Goal: Transaction & Acquisition: Purchase product/service

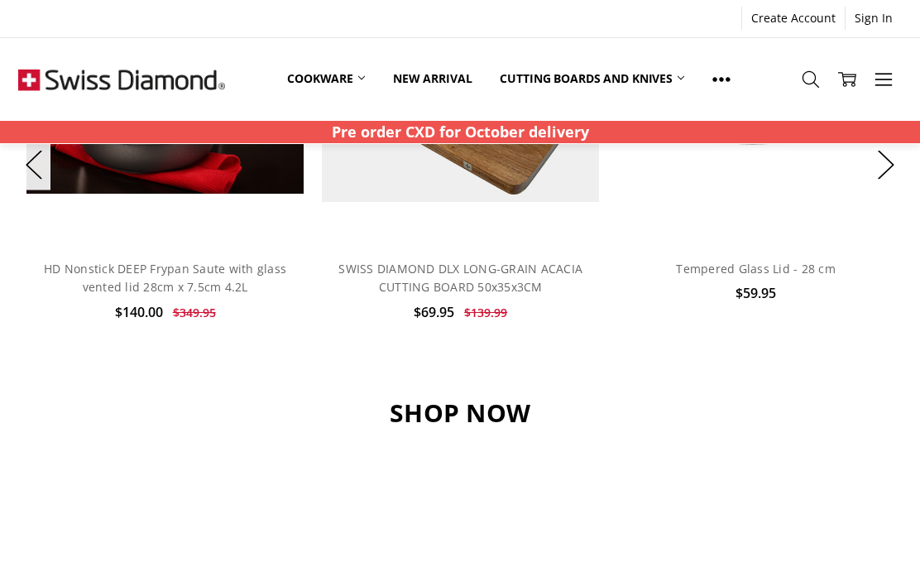
scroll to position [1131, 0]
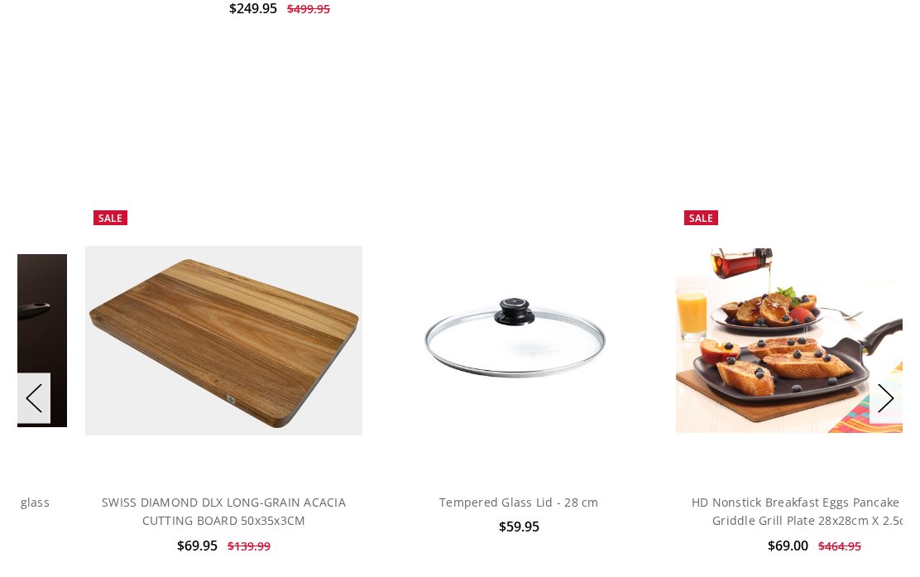
click at [892, 391] on button "Next" at bounding box center [885, 397] width 33 height 50
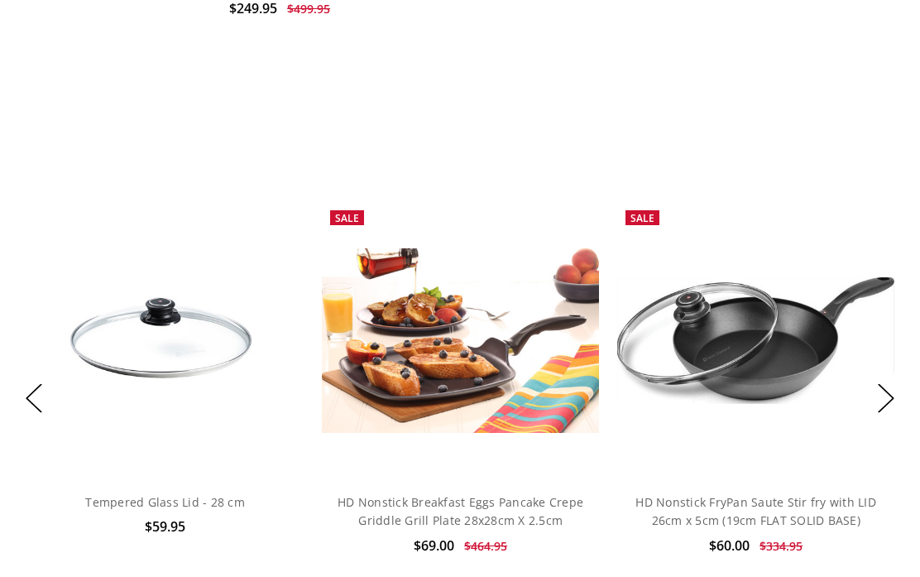
click at [874, 390] on button "Next" at bounding box center [885, 397] width 33 height 50
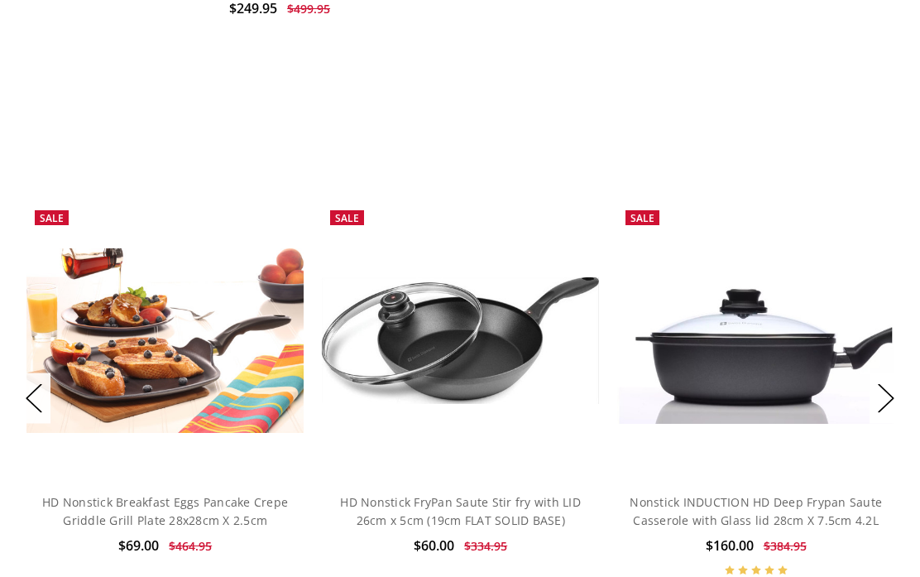
click at [880, 388] on button "Next" at bounding box center [885, 397] width 33 height 50
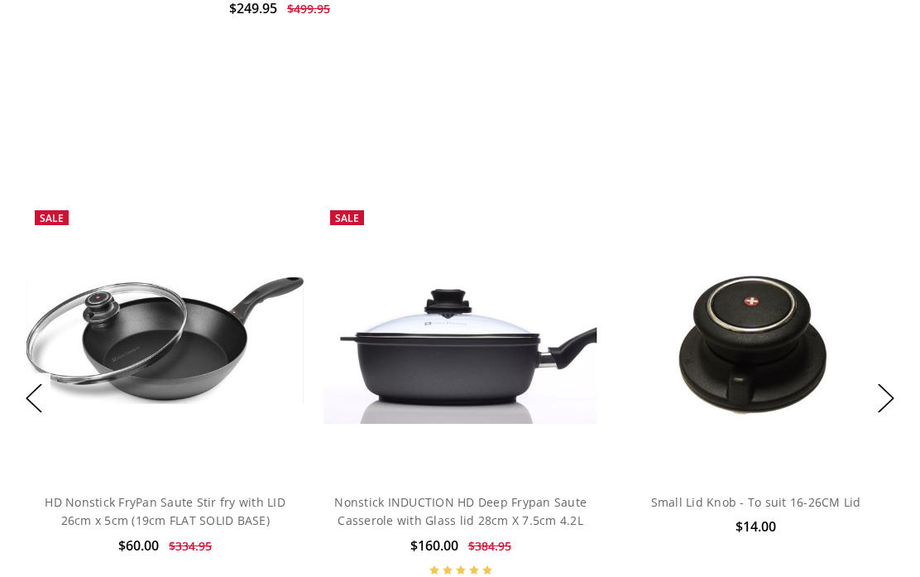
click at [886, 391] on button "Next" at bounding box center [885, 397] width 33 height 50
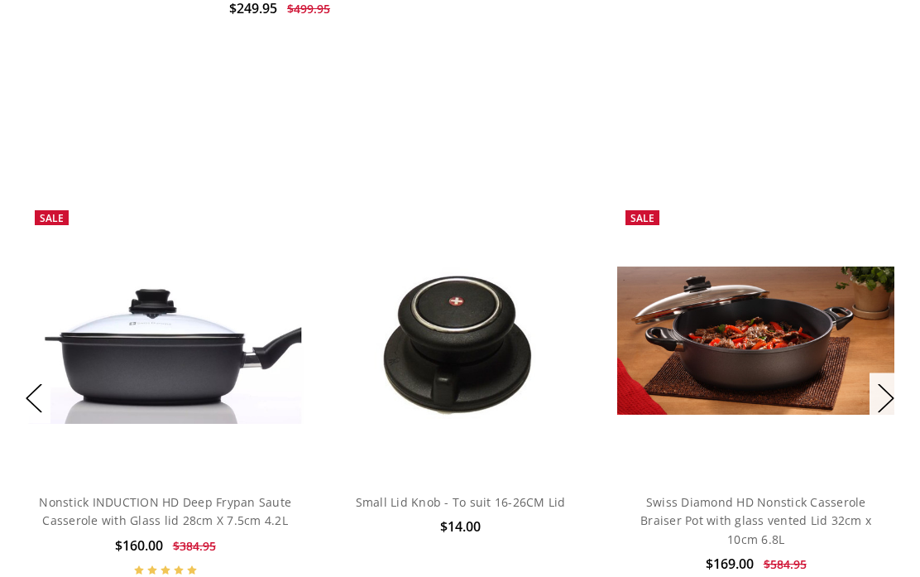
click at [891, 392] on button "Next" at bounding box center [885, 397] width 33 height 50
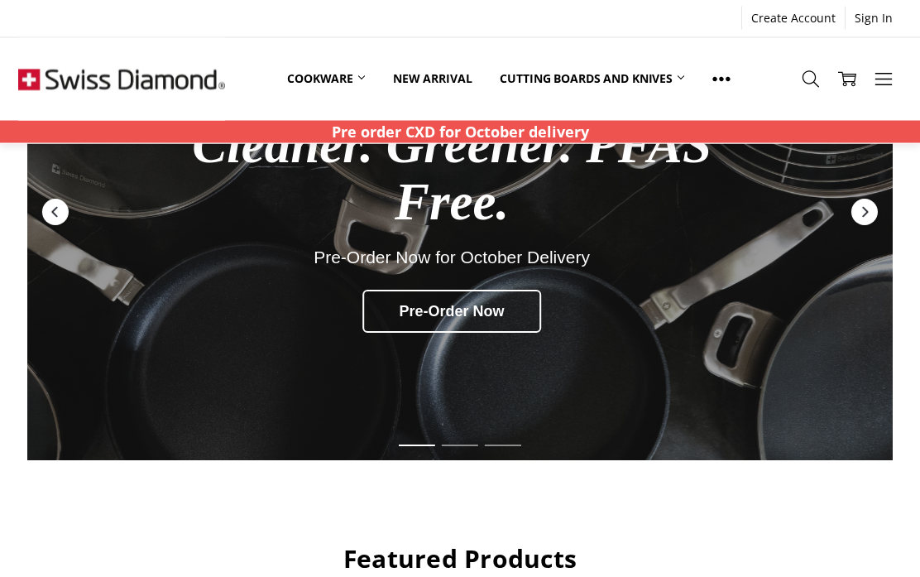
scroll to position [0, 0]
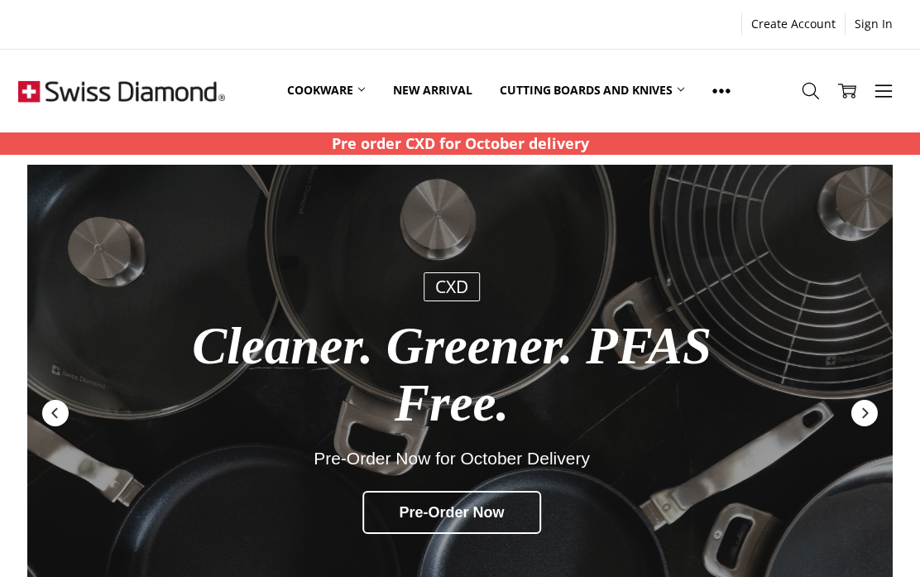
click at [344, 84] on link "Cookware" at bounding box center [326, 91] width 106 height 74
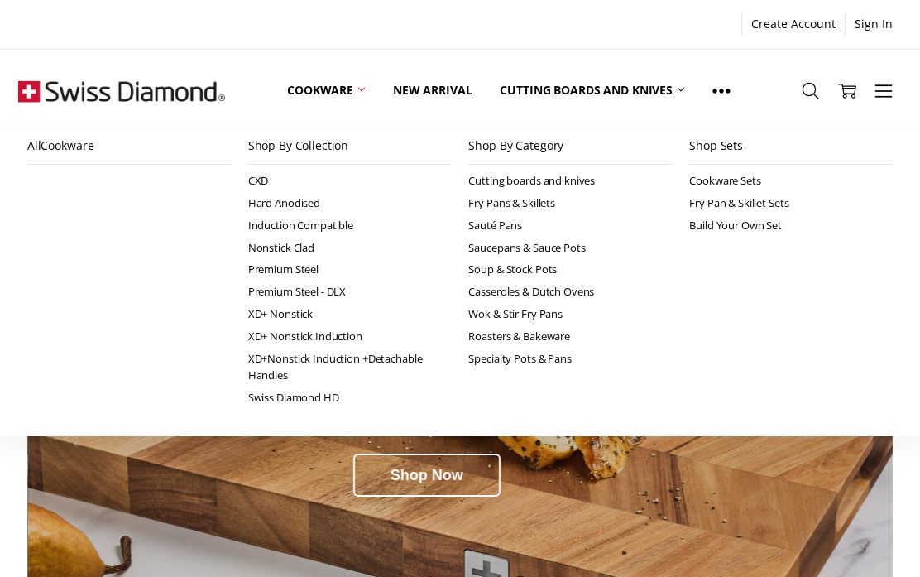
click at [346, 289] on link "Premium Steel - DLX" at bounding box center [349, 291] width 203 height 22
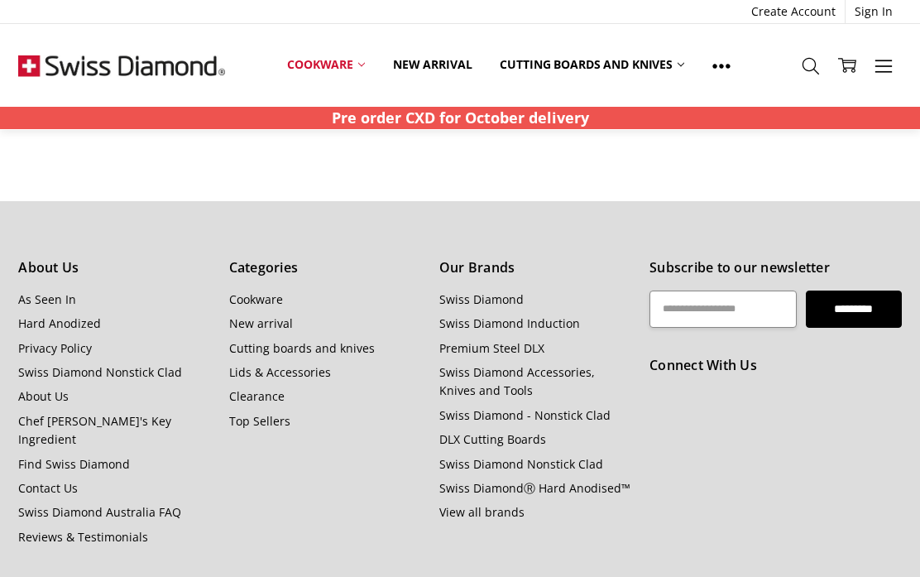
scroll to position [2812, 0]
click at [558, 316] on link "Swiss Diamond Induction" at bounding box center [509, 324] width 141 height 16
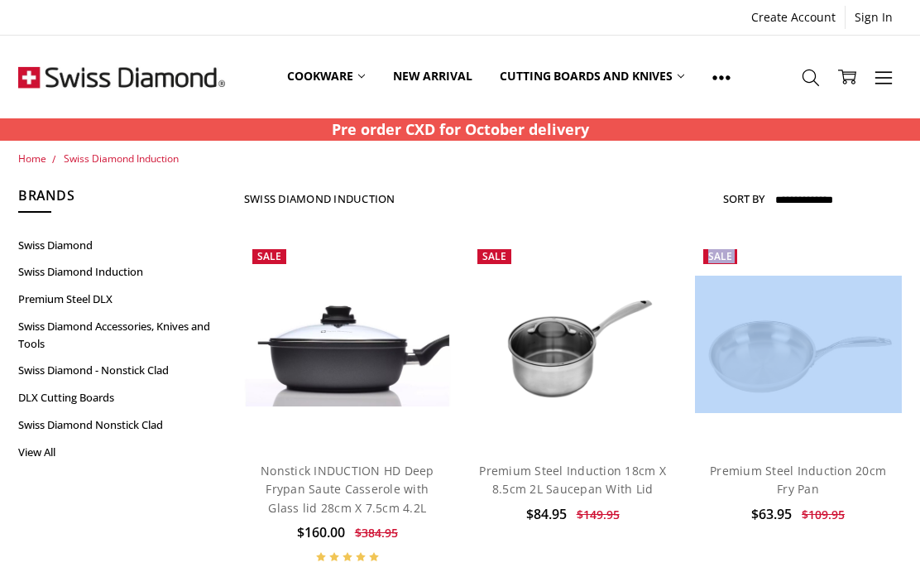
click at [817, 491] on link "Premium Steel Induction 20cm Fry Pan" at bounding box center [798, 479] width 176 height 34
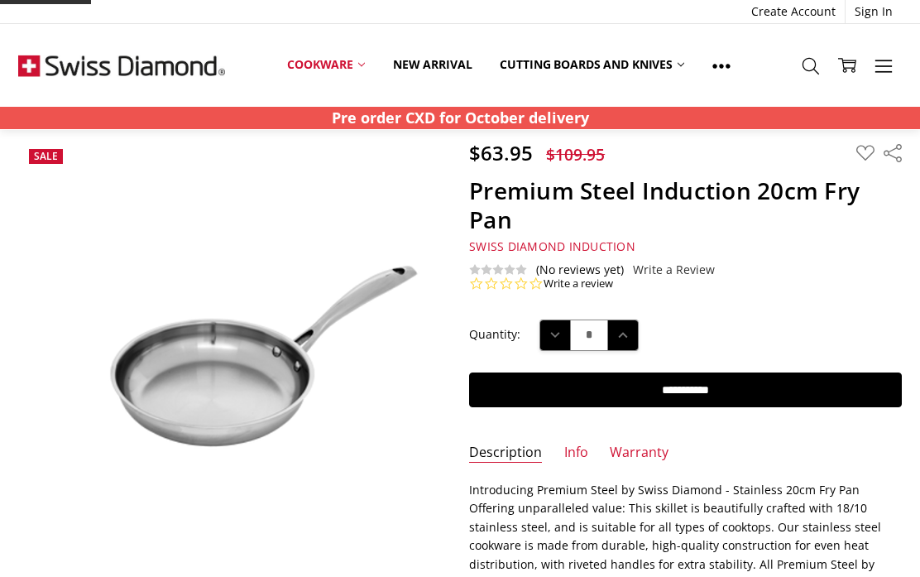
scroll to position [45, 0]
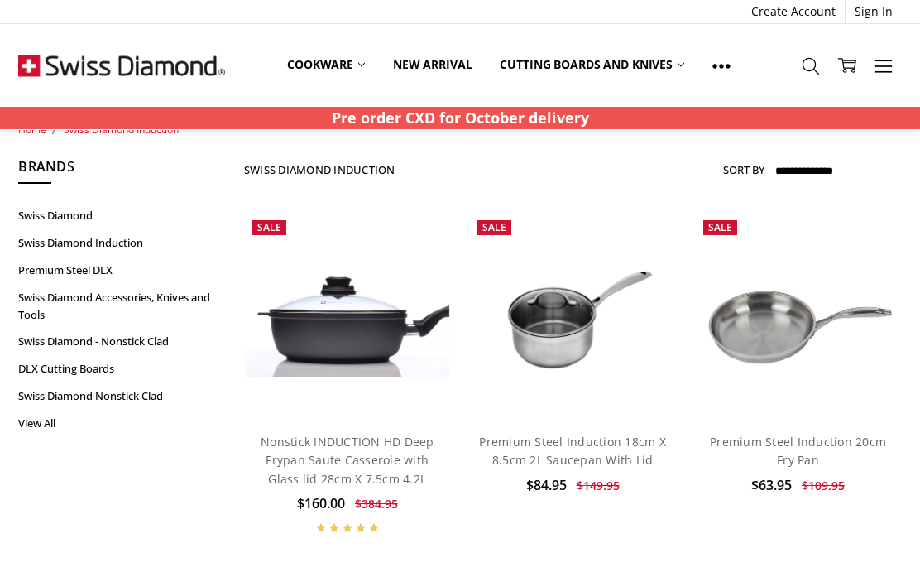
scroll to position [32, 0]
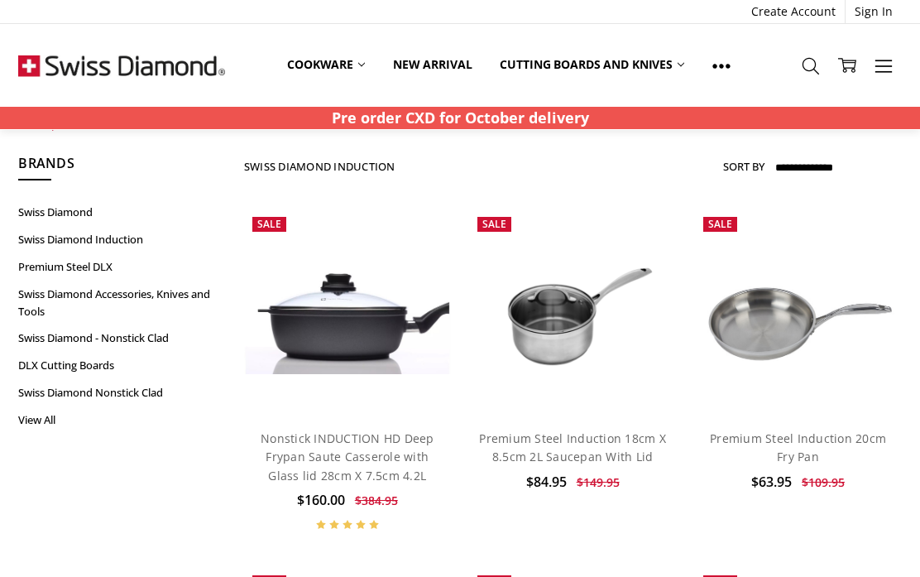
click at [561, 328] on img at bounding box center [572, 311] width 207 height 137
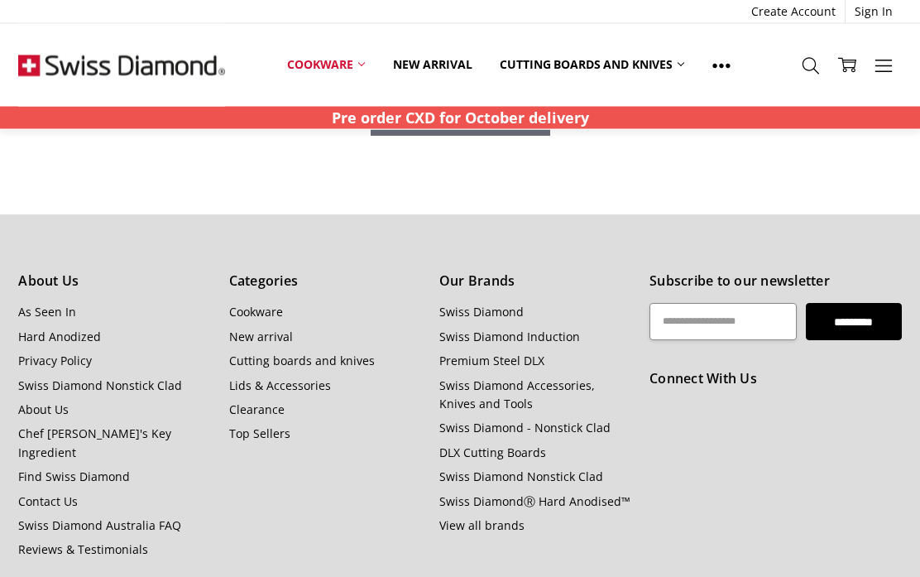
scroll to position [1717, 0]
click at [539, 355] on link "Premium Steel DLX" at bounding box center [491, 360] width 105 height 16
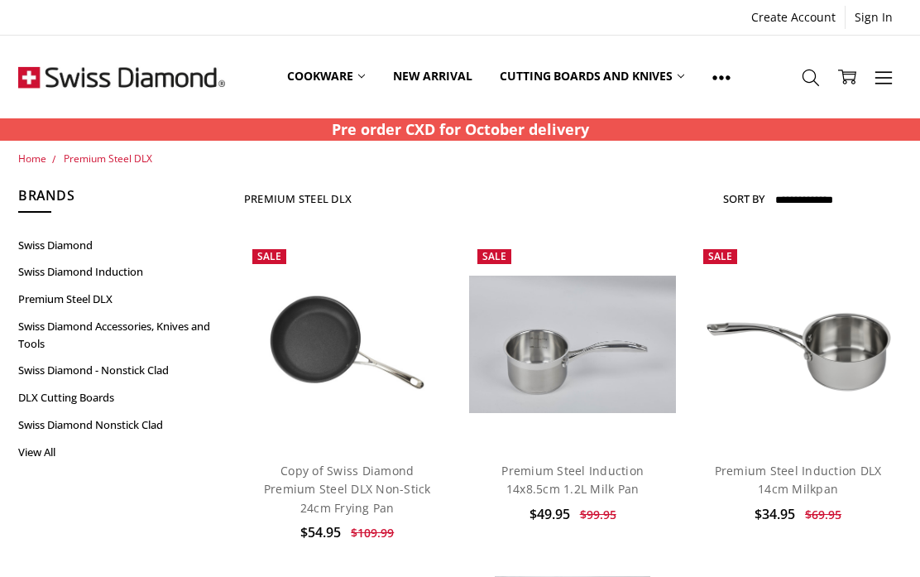
click at [659, 123] on div "Pre order CXD for October delivery" at bounding box center [460, 129] width 902 height 22
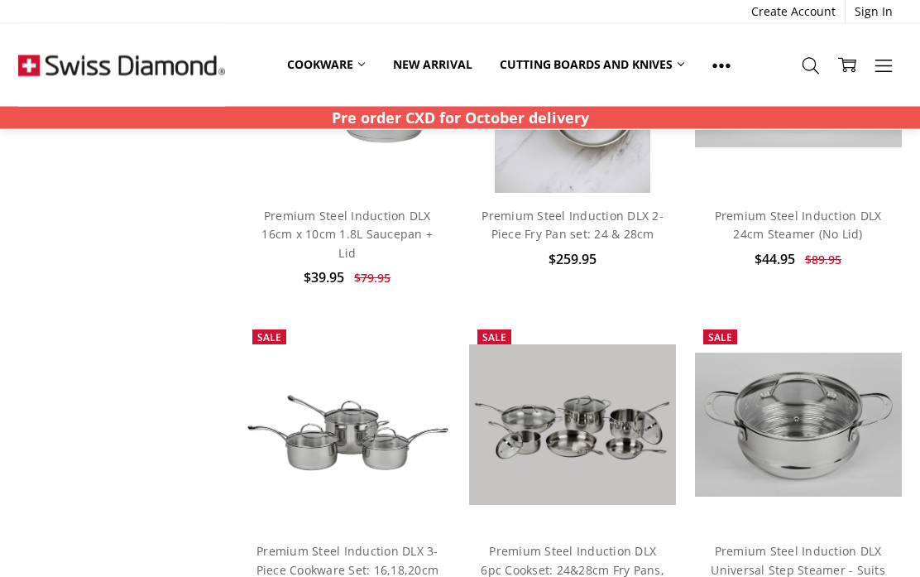
scroll to position [596, 0]
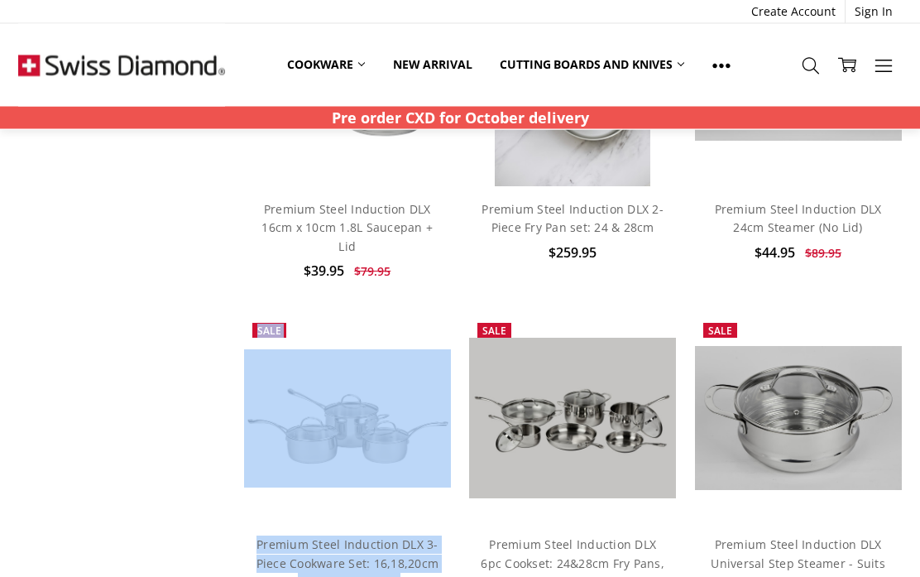
click at [301, 576] on div "Premium Steel Induction DLX 3-Piece Cookware Set: 16,18,20cm Saucepans + Lids $…" at bounding box center [347, 577] width 207 height 110
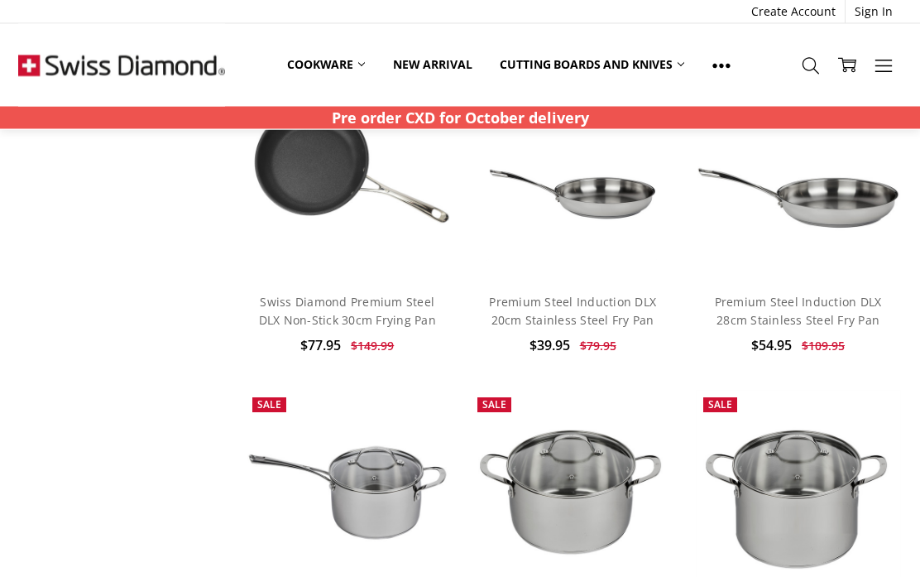
scroll to position [1863, 0]
click at [543, 545] on link "Add to Cart" at bounding box center [573, 560] width 170 height 31
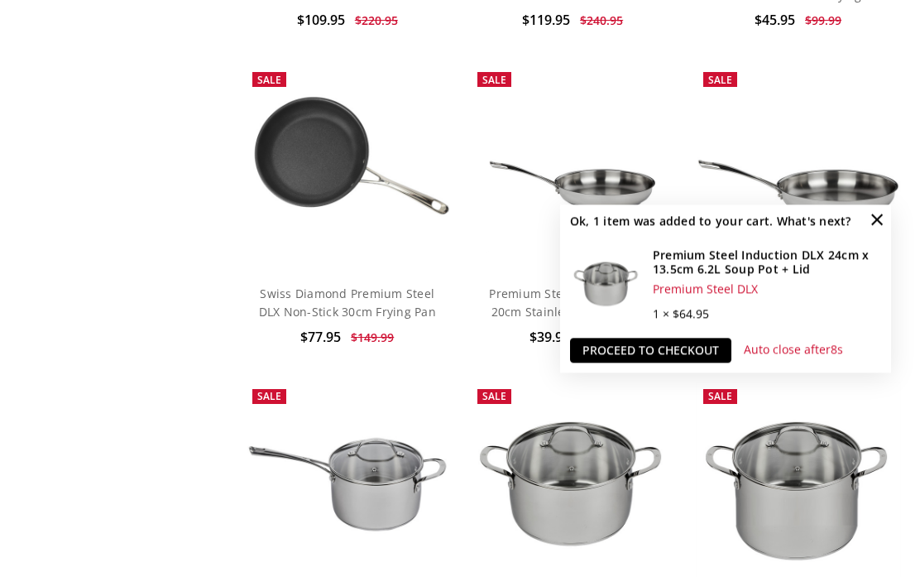
scroll to position [1872, 0]
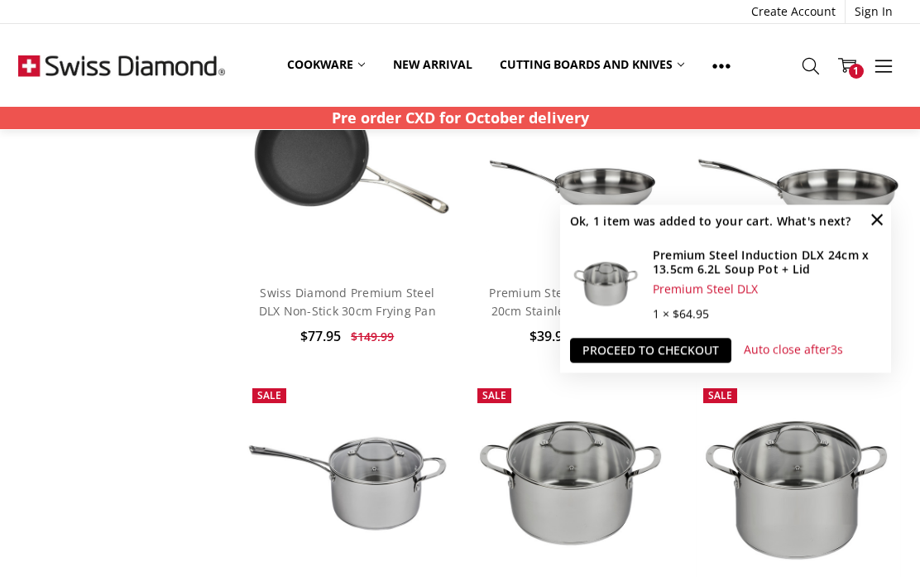
click at [611, 362] on link "Proceed to checkout" at bounding box center [650, 349] width 161 height 25
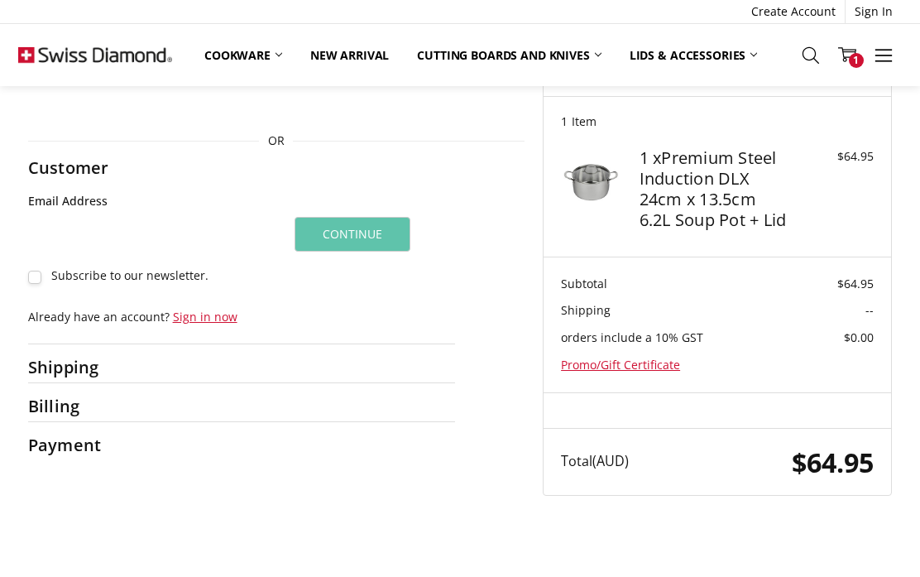
scroll to position [79, 0]
click at [203, 352] on div "Shipping" at bounding box center [241, 365] width 427 height 31
click at [51, 356] on h2 "Shipping" at bounding box center [80, 366] width 104 height 21
click at [57, 363] on h2 "Shipping" at bounding box center [80, 366] width 104 height 21
click at [55, 360] on h2 "Shipping" at bounding box center [80, 366] width 104 height 21
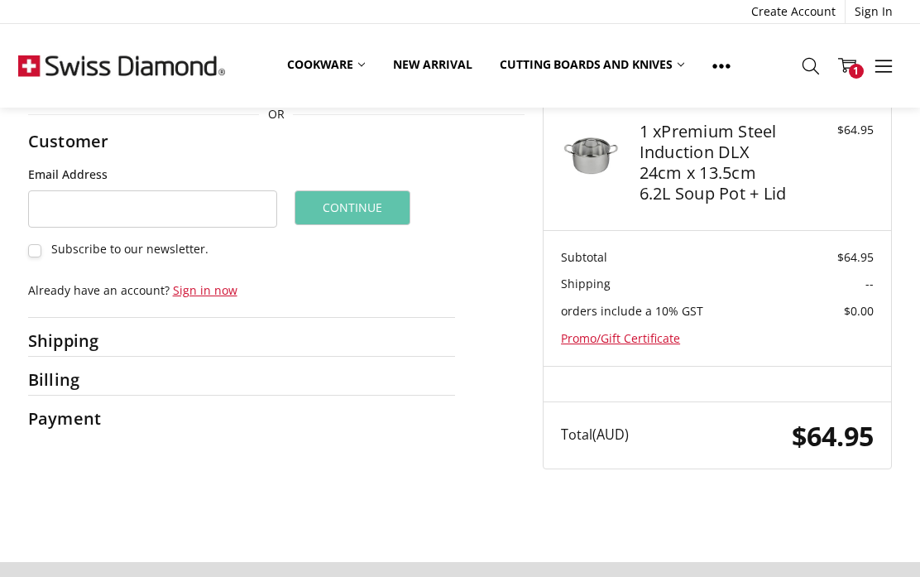
scroll to position [102, 0]
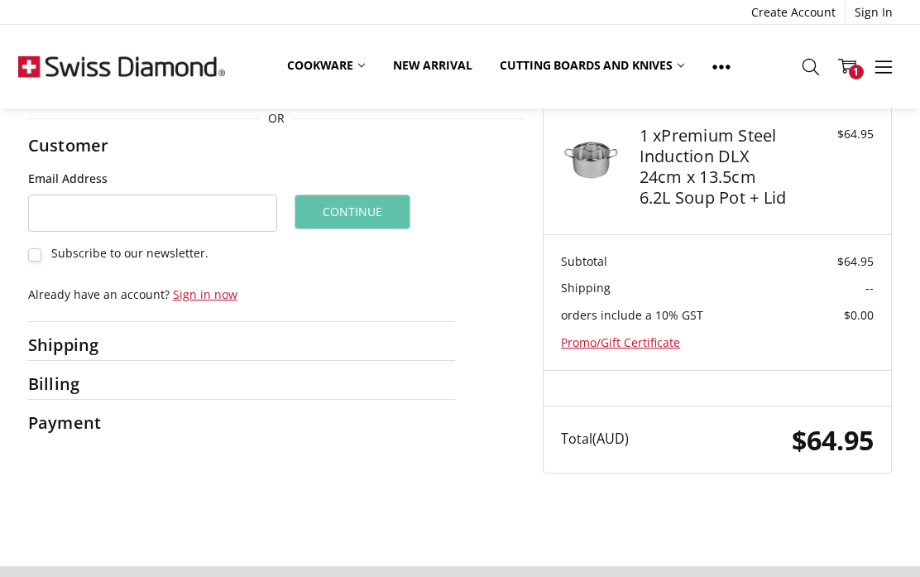
click at [83, 351] on h2 "Shipping" at bounding box center [80, 343] width 104 height 21
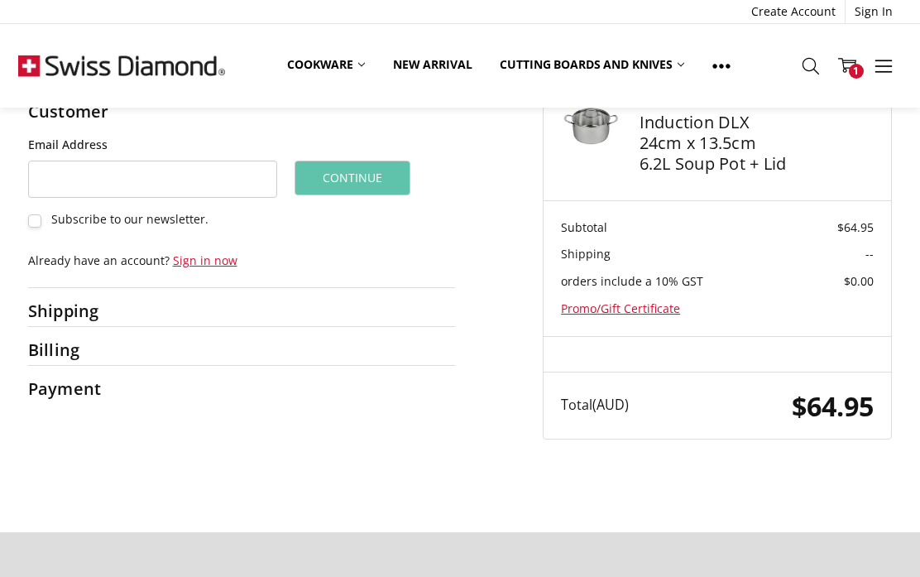
scroll to position [134, 0]
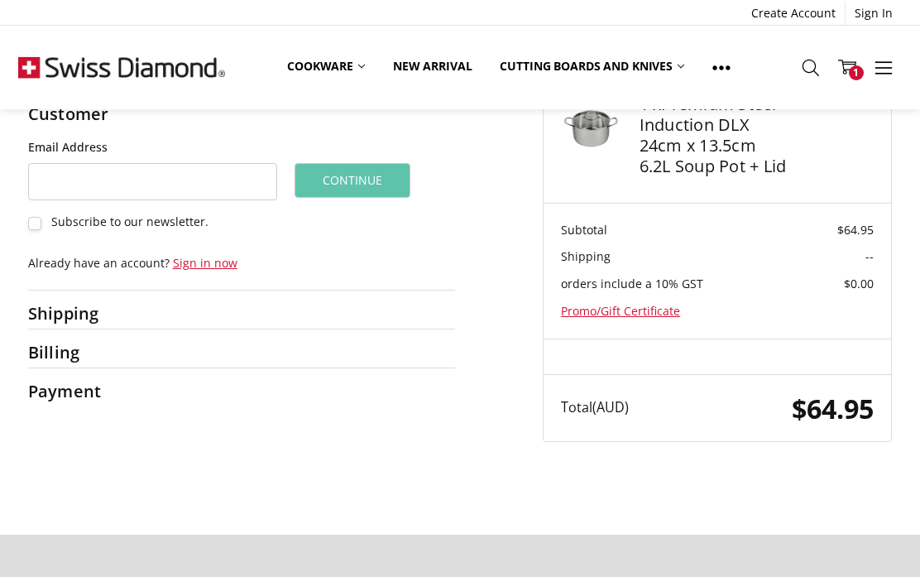
click at [45, 345] on h2 "Billing" at bounding box center [80, 350] width 104 height 21
click at [43, 304] on h2 "Shipping" at bounding box center [80, 311] width 104 height 21
click at [219, 183] on input "Email Address" at bounding box center [152, 179] width 249 height 37
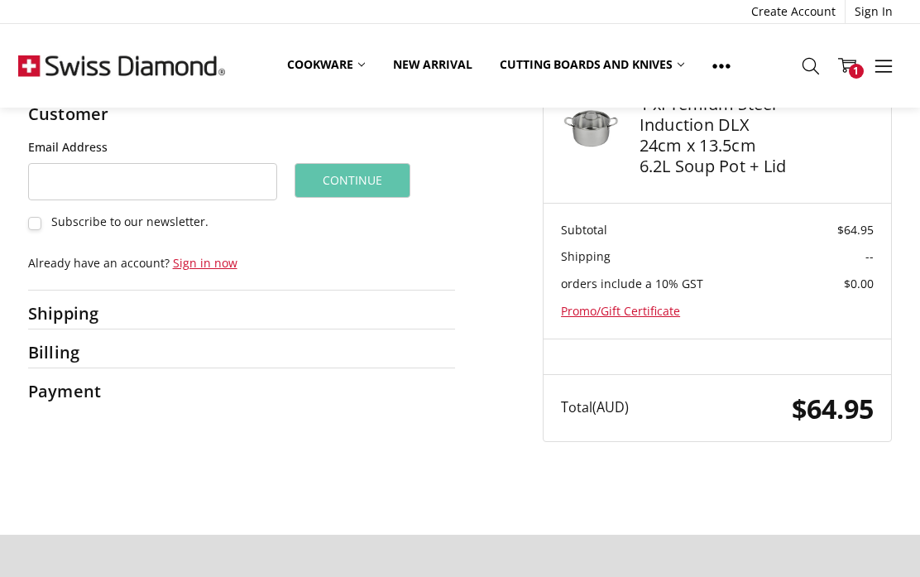
click at [20, 216] on div "Check out faster with: OR Customer Guest Customer Email Address Subscribe to ou…" at bounding box center [275, 184] width 515 height 443
click at [28, 224] on label "Subscribe to our newsletter." at bounding box center [152, 221] width 249 height 15
click at [236, 170] on input "Email Address" at bounding box center [152, 181] width 249 height 37
type input "**********"
click at [448, 198] on div "**********" at bounding box center [241, 191] width 427 height 107
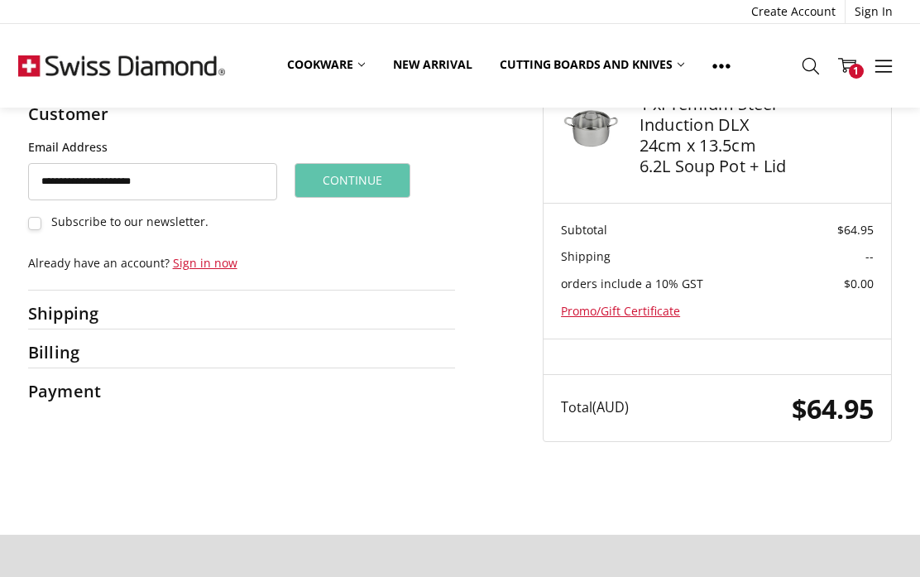
click at [363, 175] on button "Continue" at bounding box center [352, 180] width 117 height 35
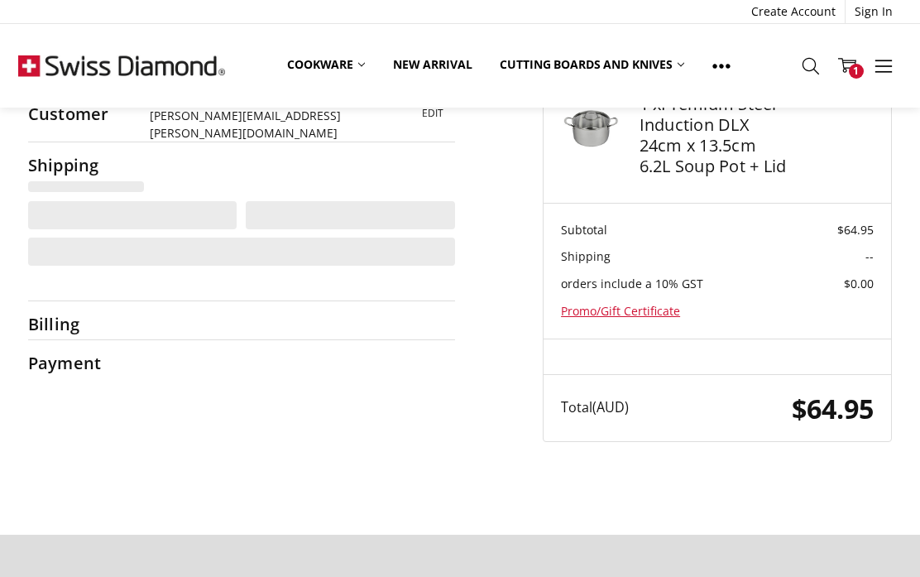
select select "**"
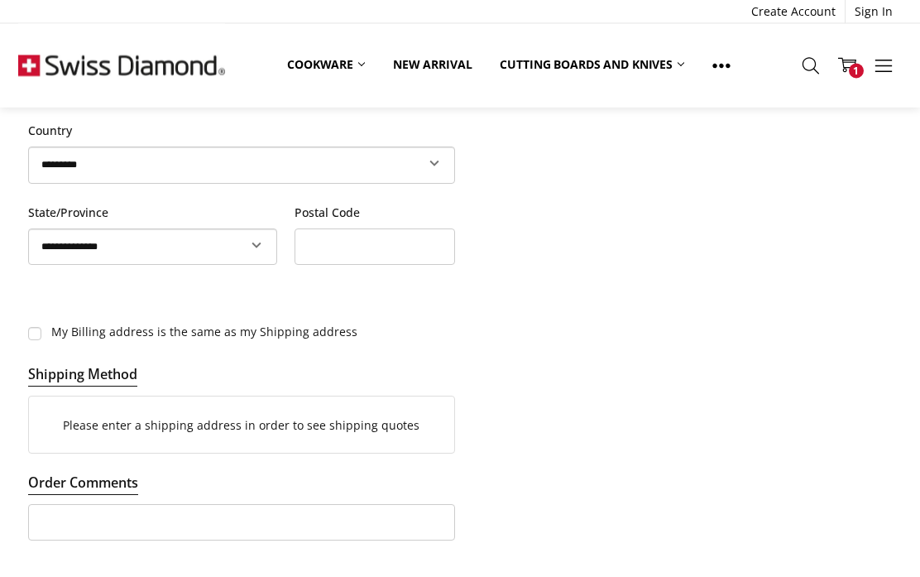
scroll to position [730, 0]
click at [162, 407] on p "Please enter a shipping address in order to see shipping quotes" at bounding box center [241, 424] width 425 height 35
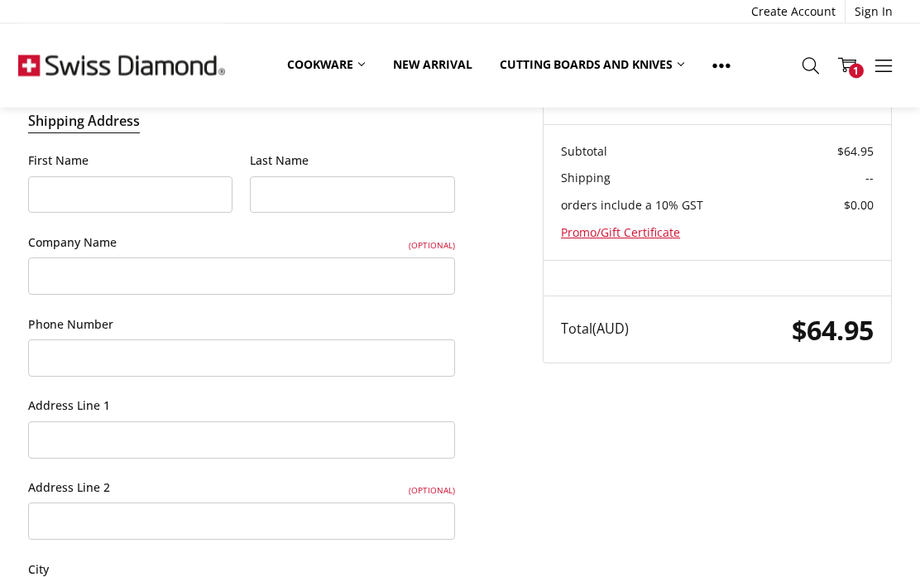
scroll to position [122, 0]
click at [81, 177] on input "First Name" at bounding box center [130, 193] width 205 height 37
type input "*******"
click at [325, 176] on input "Last Name" at bounding box center [352, 194] width 205 height 37
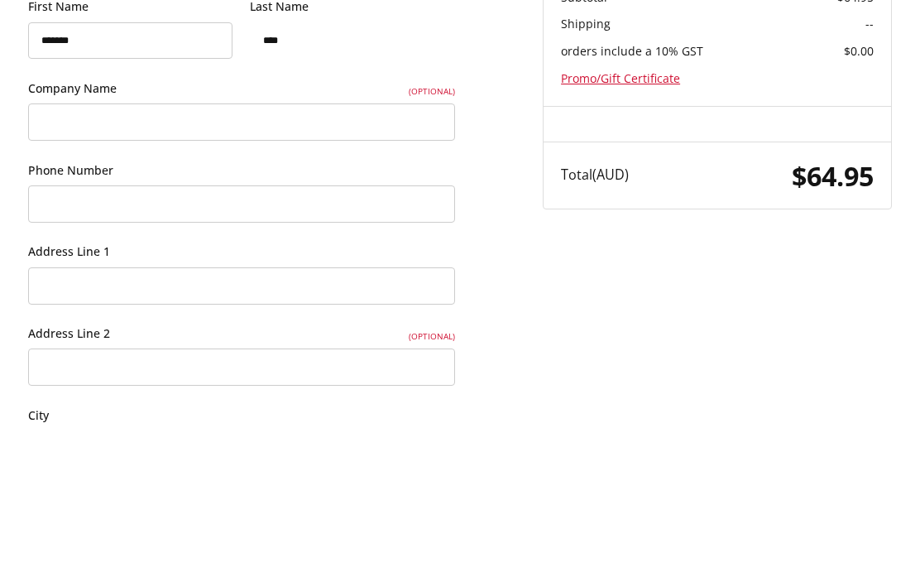
type input "****"
click at [543, 247] on div "**********" at bounding box center [459, 548] width 883 height 1328
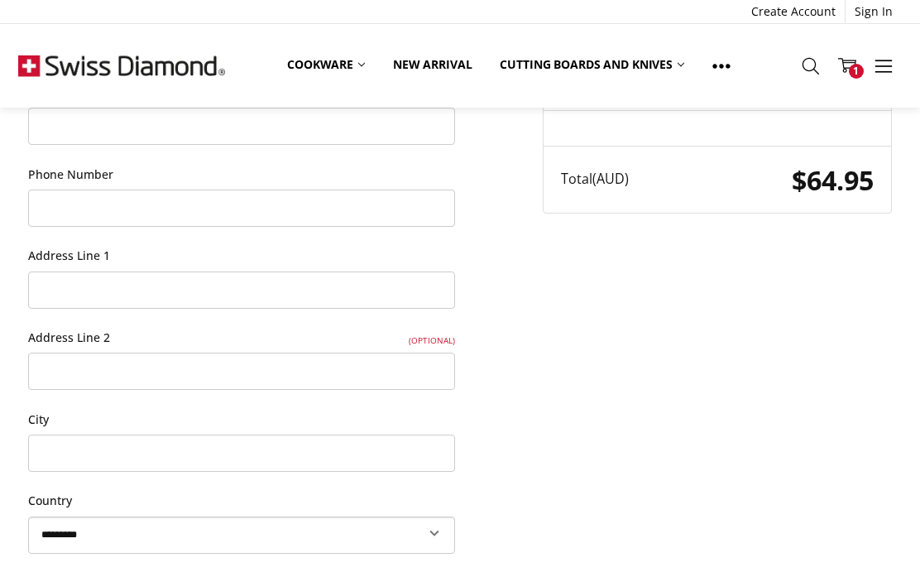
scroll to position [360, 0]
click at [440, 190] on input "Phone Number" at bounding box center [241, 208] width 427 height 37
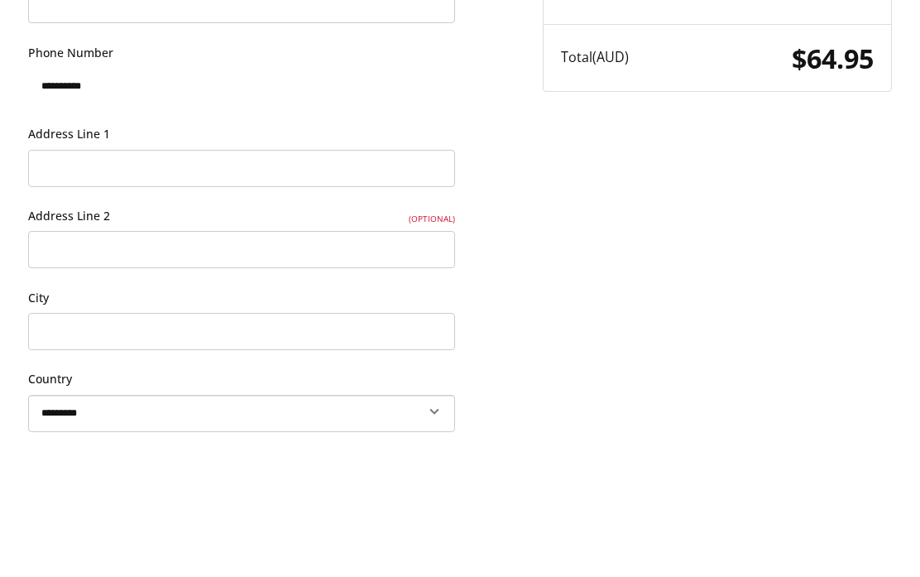
type input "**********"
click at [424, 272] on input "Address Line 1" at bounding box center [241, 290] width 427 height 37
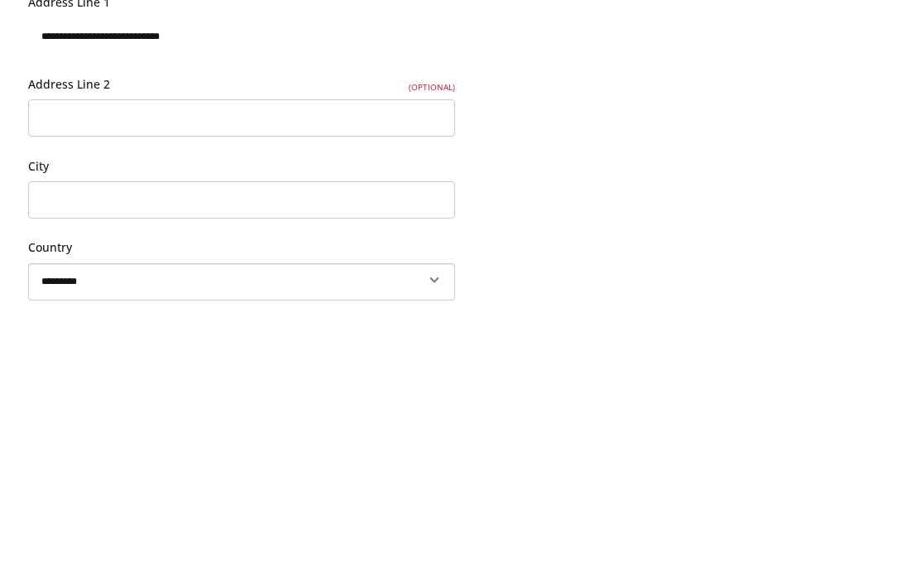
type input "**********"
click at [376, 435] on input "City" at bounding box center [241, 453] width 427 height 37
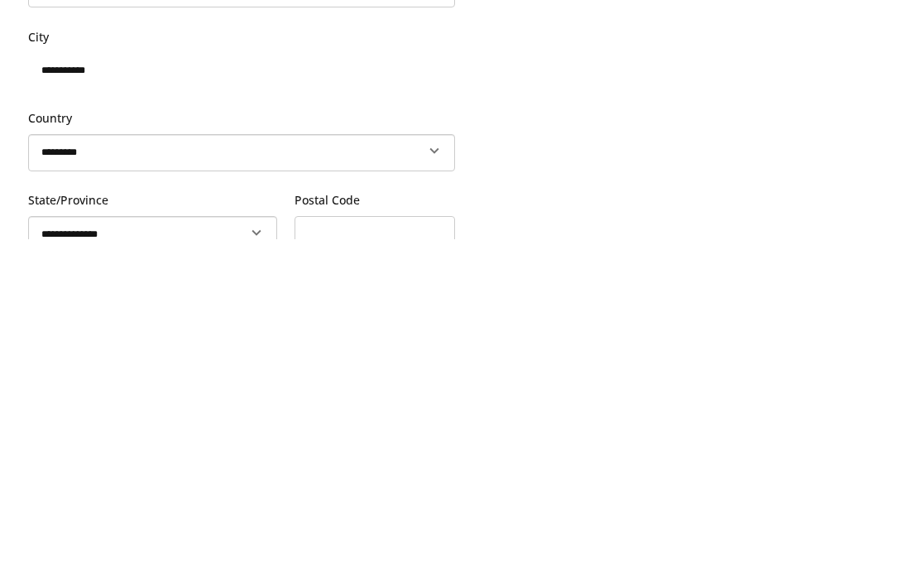
type input "**********"
click at [252, 553] on select "**********" at bounding box center [152, 571] width 249 height 37
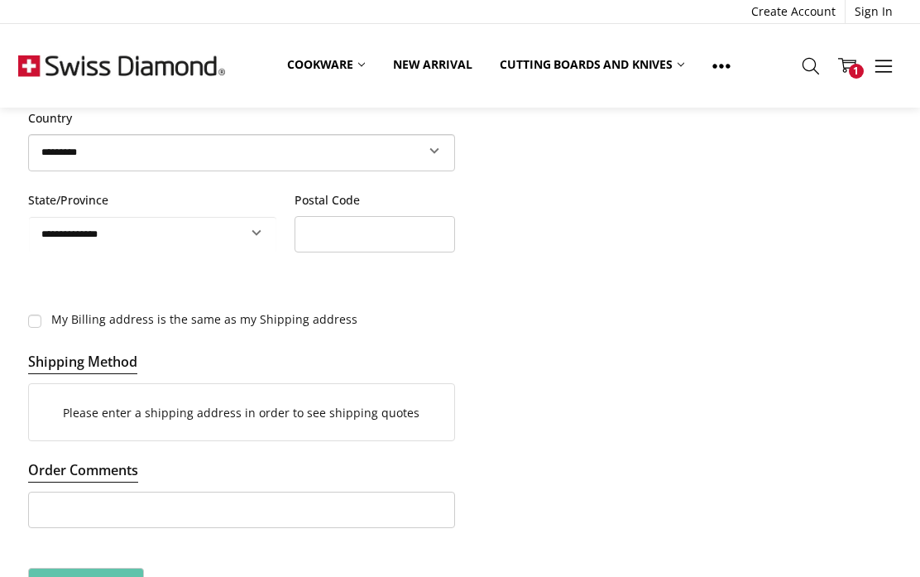
select select "***"
click at [390, 216] on input "Postal Code" at bounding box center [374, 234] width 160 height 37
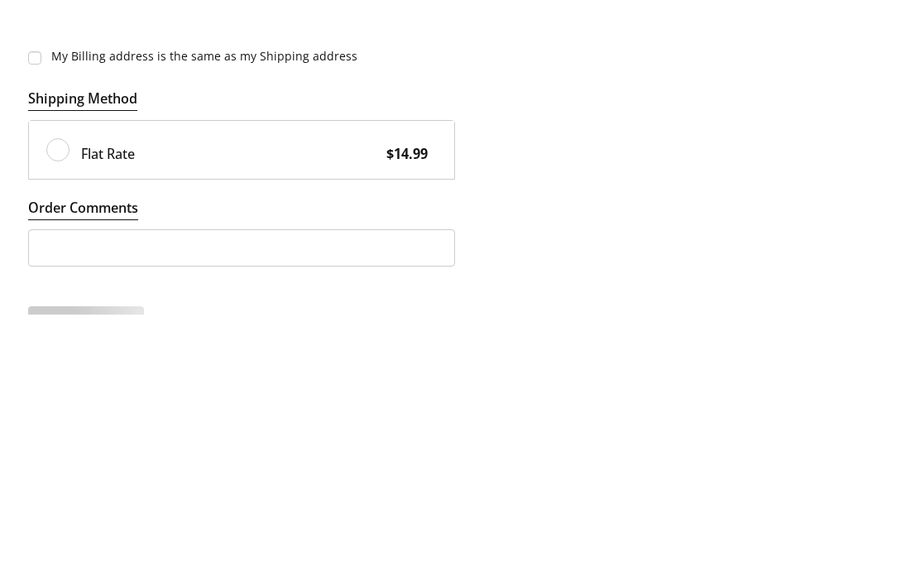
type input "****"
click at [60, 352] on legend "Shipping Method" at bounding box center [82, 363] width 109 height 22
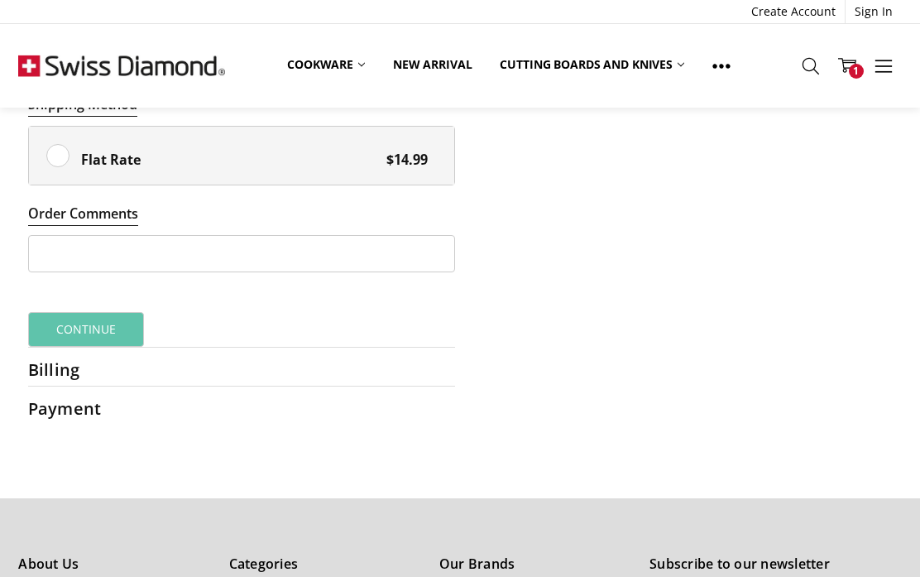
scroll to position [1008, 0]
